Goal: Information Seeking & Learning: Check status

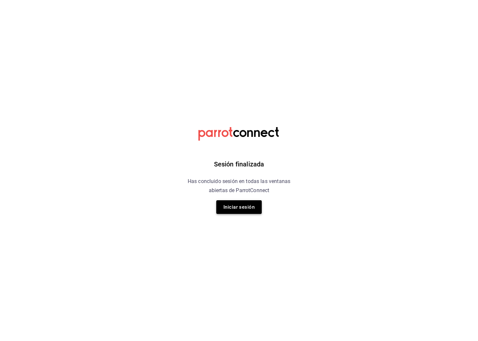
click at [236, 208] on button "Iniciar sesión" at bounding box center [238, 207] width 45 height 14
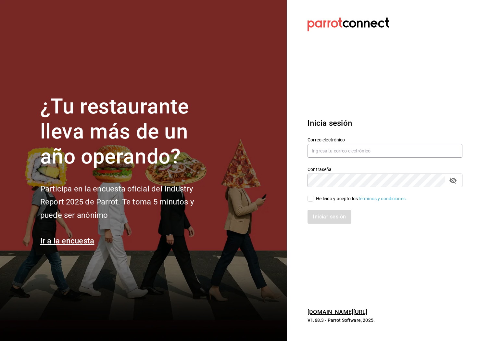
click at [363, 159] on div "Contraseña Contraseña" at bounding box center [381, 173] width 163 height 29
click at [356, 146] on input "text" at bounding box center [385, 151] width 155 height 14
type input "jlomelin@eci.edu.mx"
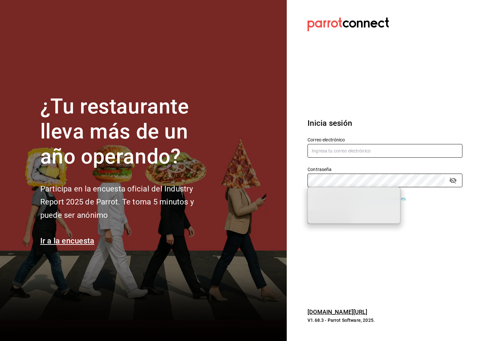
type input "jlomelin@eci.edu.mx"
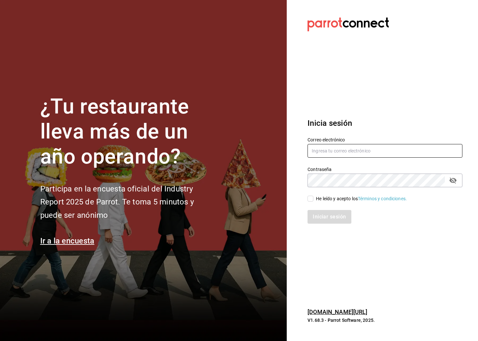
type input "jlomelin@eci.edu.mx"
click at [311, 196] on input "He leído y acepto los Términos y condiciones." at bounding box center [311, 199] width 6 height 6
checkbox input "true"
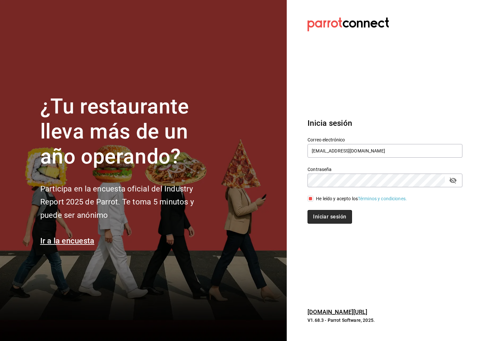
click at [330, 223] on button "Iniciar sesión" at bounding box center [330, 217] width 44 height 14
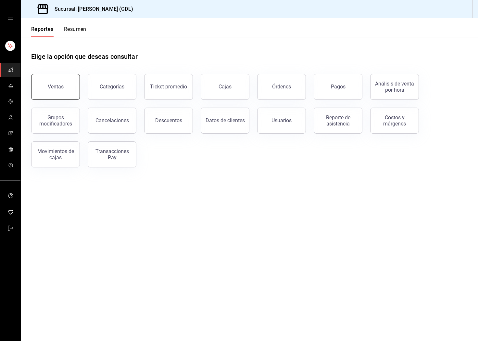
click at [62, 83] on button "Ventas" at bounding box center [55, 87] width 49 height 26
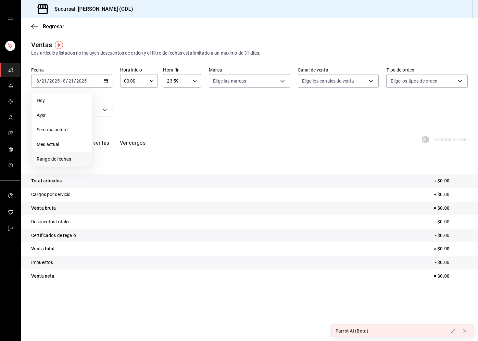
click at [61, 157] on span "Rango de fechas" at bounding box center [62, 159] width 50 height 7
click at [119, 165] on abbr "19" at bounding box center [117, 167] width 4 height 5
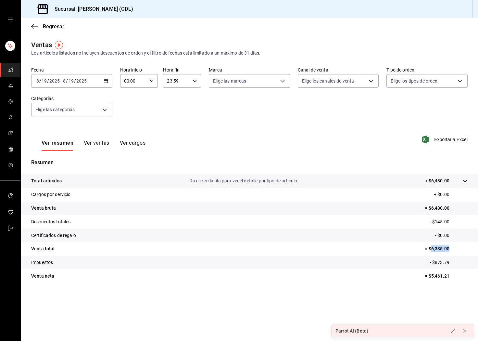
drag, startPoint x: 452, startPoint y: 247, endPoint x: 431, endPoint y: 249, distance: 21.6
click at [431, 249] on p "= $6,335.00" at bounding box center [446, 248] width 43 height 7
copy p "6,335.00"
click at [99, 78] on div "[DATE] [DATE] - [DATE] [DATE]" at bounding box center [71, 81] width 81 height 14
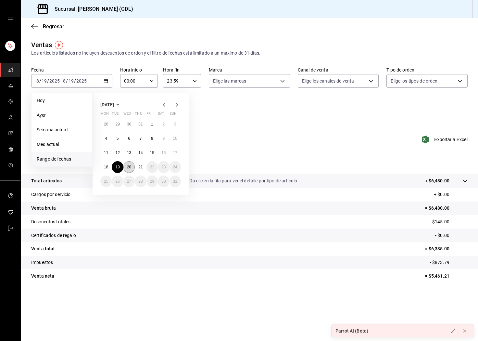
click at [128, 166] on abbr "20" at bounding box center [129, 167] width 4 height 5
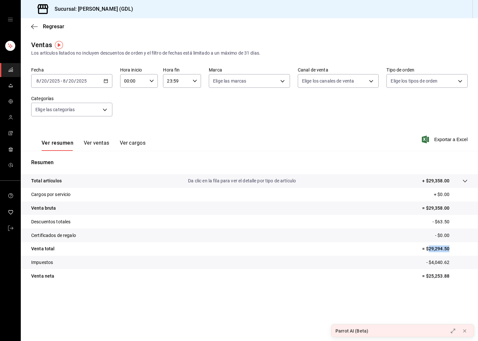
drag, startPoint x: 452, startPoint y: 248, endPoint x: 429, endPoint y: 248, distance: 22.7
click at [429, 248] on p "= $29,294.50" at bounding box center [444, 248] width 45 height 7
copy p "29,294.50"
click at [32, 29] on icon "button" at bounding box center [34, 27] width 6 height 6
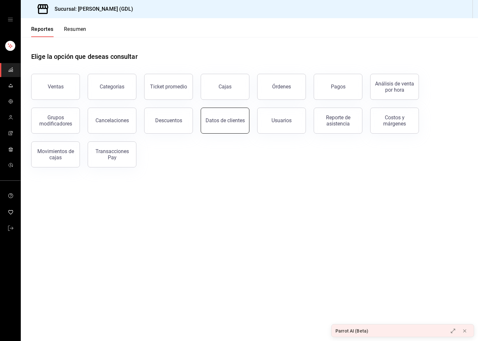
click at [236, 122] on div "Datos de clientes" at bounding box center [225, 120] width 39 height 6
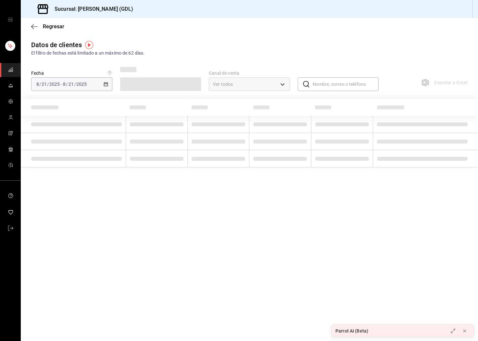
type input "PARROT,DIDI_FOOD,ONLINE"
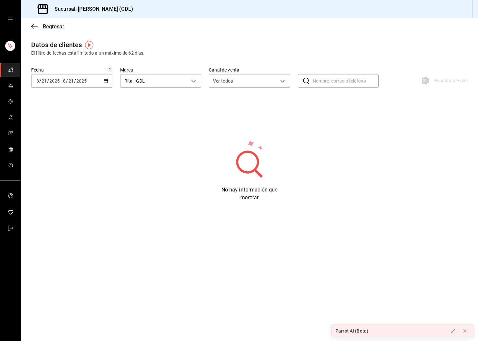
click at [32, 25] on icon "button" at bounding box center [34, 27] width 6 height 6
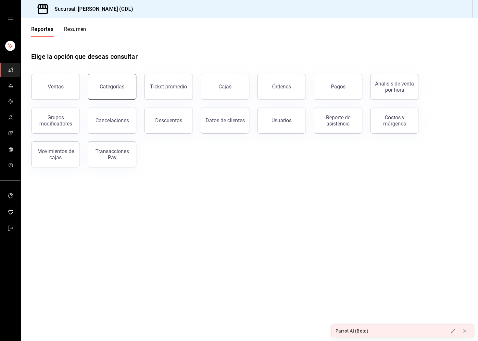
click at [111, 88] on div "Categorías" at bounding box center [112, 87] width 25 height 6
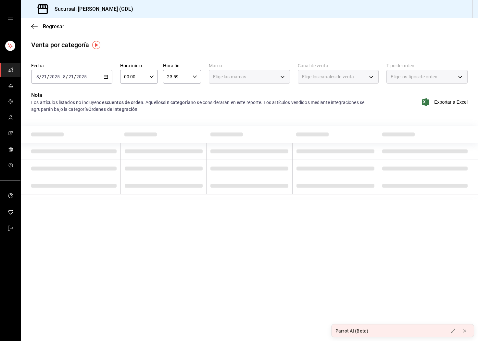
click at [34, 21] on div "Regresar" at bounding box center [250, 26] width 458 height 17
click at [33, 26] on icon "button" at bounding box center [34, 26] width 6 height 0
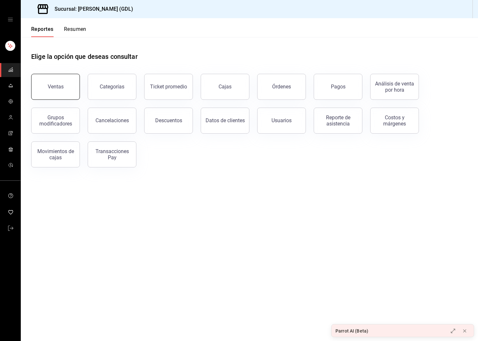
click at [52, 97] on button "Ventas" at bounding box center [55, 87] width 49 height 26
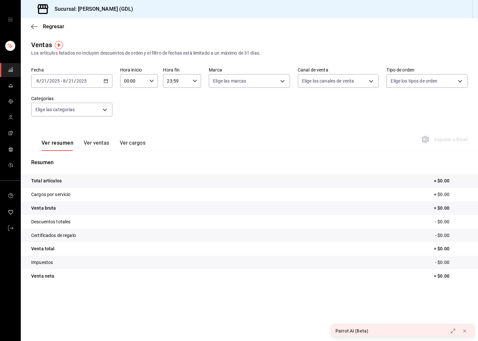
click at [98, 143] on button "Ver ventas" at bounding box center [97, 145] width 26 height 11
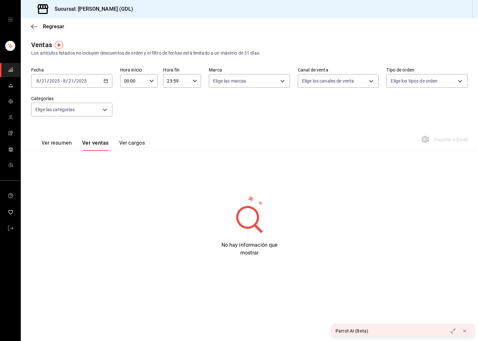
click at [136, 142] on button "Ver cargos" at bounding box center [132, 145] width 26 height 11
click at [99, 81] on div "[DATE] [DATE] - [DATE] [DATE]" at bounding box center [71, 81] width 81 height 14
click at [60, 118] on span "Ayer" at bounding box center [62, 115] width 50 height 7
click at [92, 143] on button "Ver ventas" at bounding box center [95, 145] width 26 height 11
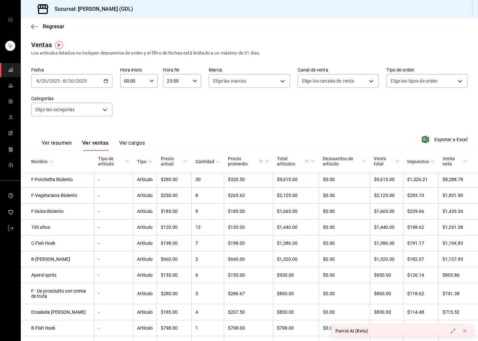
click at [55, 142] on button "Ver resumen" at bounding box center [57, 145] width 30 height 11
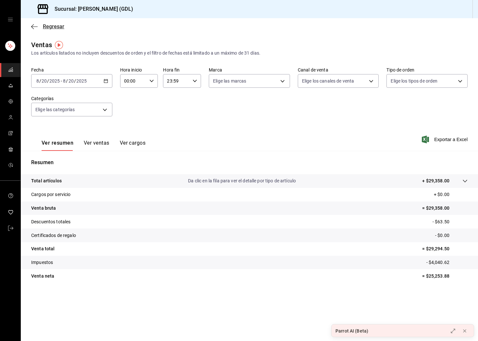
click at [38, 26] on span "Regresar" at bounding box center [47, 26] width 33 height 6
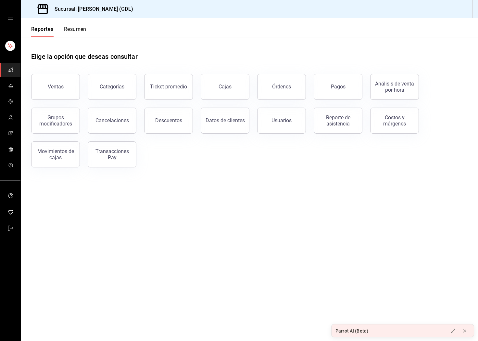
click at [200, 88] on div "Cajas" at bounding box center [221, 83] width 57 height 34
click at [175, 86] on div "Ticket promedio" at bounding box center [168, 87] width 37 height 6
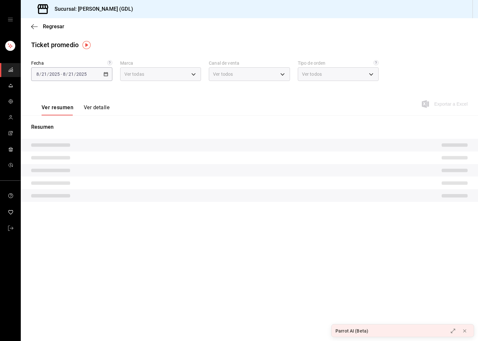
type input "c98b01ad-3431-465a-b391-fd370b6183a3"
type input "PARROT,UBER_EATS,RAPPI,DIDI_FOOD,ONLINE"
type input "5ecffce5-4264-4a64-9be0-877fe03393fb,864f8ddf-f8b3-4635-a869-96c2fe4116ec,b5d94…"
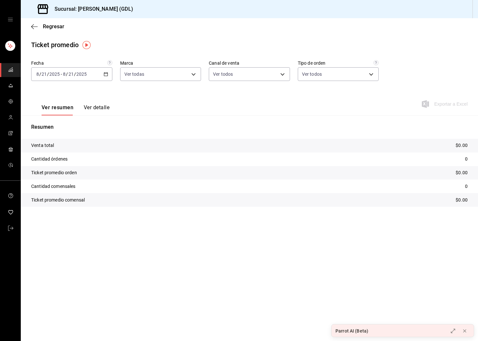
click at [83, 75] on input "2025" at bounding box center [81, 73] width 11 height 5
click at [64, 110] on span "Ayer" at bounding box center [62, 108] width 50 height 7
drag, startPoint x: 473, startPoint y: 187, endPoint x: 461, endPoint y: 187, distance: 12.0
click at [461, 187] on tr "Cantidad comensales 63" at bounding box center [250, 186] width 458 height 14
copy p "63"
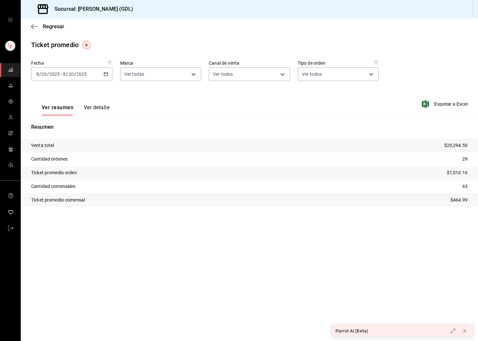
click at [97, 72] on div "[DATE] [DATE] - [DATE] [DATE]" at bounding box center [71, 74] width 81 height 14
click at [66, 139] on span "Mes actual" at bounding box center [62, 137] width 50 height 7
click at [98, 72] on div "[DATE] [DATE] - [DATE] [DATE]" at bounding box center [71, 74] width 81 height 14
click at [60, 149] on span "Rango de fechas" at bounding box center [62, 152] width 50 height 7
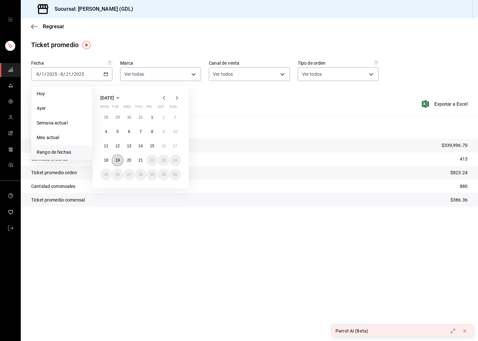
click at [121, 161] on button "19" at bounding box center [117, 160] width 11 height 12
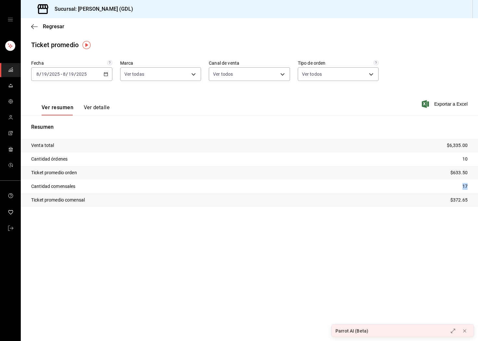
drag, startPoint x: 470, startPoint y: 183, endPoint x: 459, endPoint y: 183, distance: 11.4
click at [459, 183] on tr "Cantidad comensales 17" at bounding box center [250, 186] width 458 height 14
copy p "17"
click at [34, 30] on div "Regresar" at bounding box center [250, 26] width 458 height 17
click at [34, 27] on icon "button" at bounding box center [34, 27] width 6 height 6
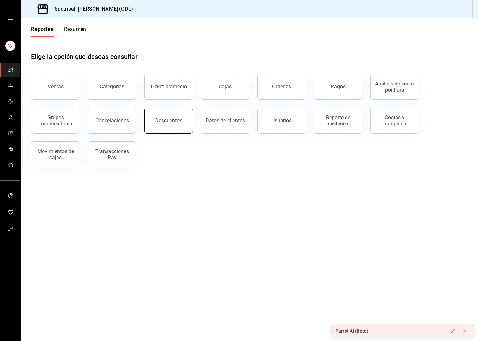
click at [171, 110] on button "Descuentos" at bounding box center [168, 121] width 49 height 26
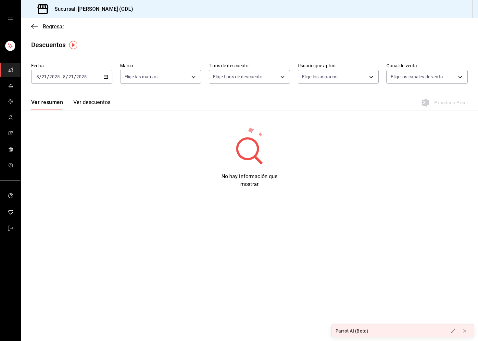
click at [32, 24] on icon "button" at bounding box center [34, 27] width 6 height 6
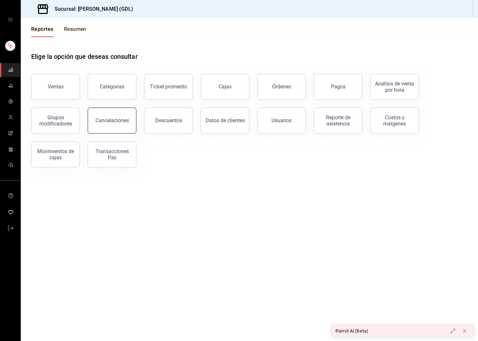
click at [120, 116] on button "Cancelaciones" at bounding box center [112, 121] width 49 height 26
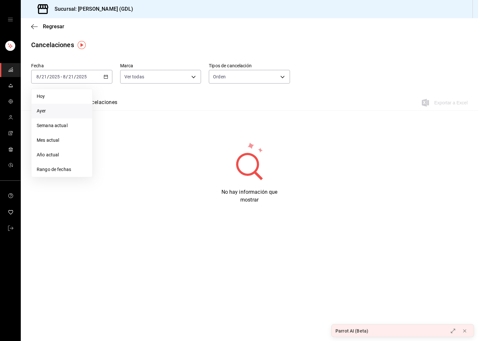
click at [62, 111] on span "Ayer" at bounding box center [62, 111] width 50 height 7
